Goal: Information Seeking & Learning: Learn about a topic

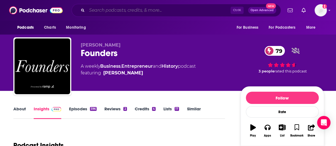
click at [161, 11] on input "Search podcasts, credits, & more..." at bounding box center [159, 10] width 144 height 9
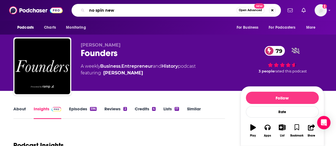
type input "no spin news"
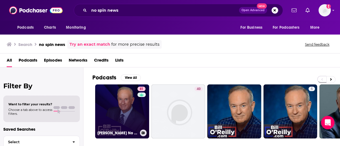
click at [119, 100] on link "81 [PERSON_NAME] No Spin News and Analysis" at bounding box center [122, 111] width 54 height 54
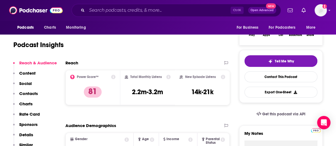
scroll to position [101, 0]
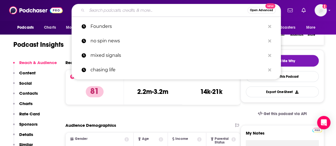
click at [132, 9] on input "Search podcasts, credits, & more..." at bounding box center [167, 10] width 161 height 9
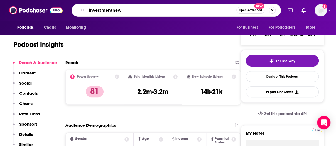
type input "investmentnews"
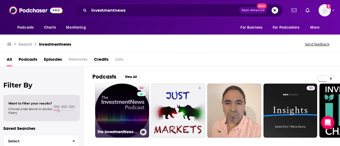
click at [125, 104] on link "34 The InvestmentNews Podcast" at bounding box center [122, 110] width 54 height 54
